Goal: Information Seeking & Learning: Learn about a topic

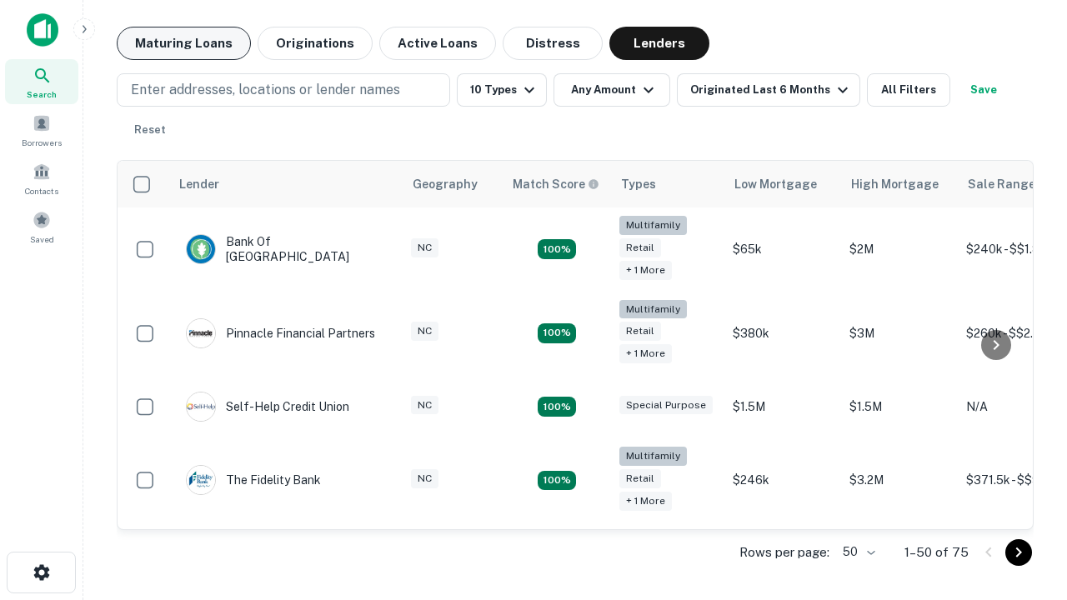
click at [183, 43] on button "Maturing Loans" at bounding box center [184, 43] width 134 height 33
